Goal: Task Accomplishment & Management: Manage account settings

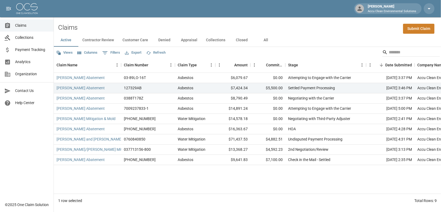
click at [244, 54] on div "Views Columns 0 Filters Export Refresh" at bounding box center [247, 52] width 387 height 11
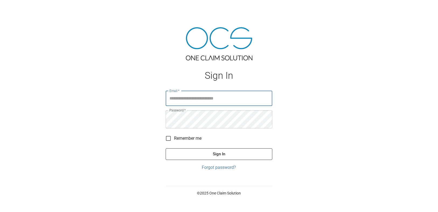
type input "**********"
drag, startPoint x: 216, startPoint y: 168, endPoint x: 199, endPoint y: 141, distance: 31.3
click at [216, 159] on button "Sign In" at bounding box center [219, 153] width 107 height 11
